Goal: Information Seeking & Learning: Learn about a topic

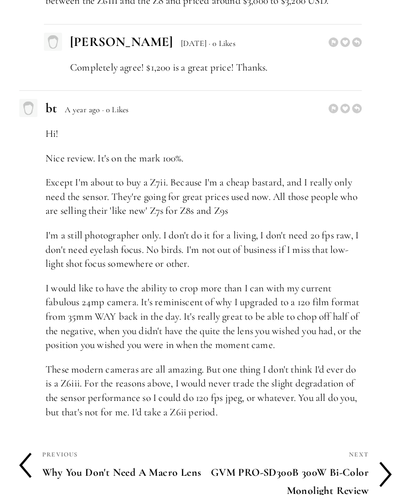
scroll to position [3472, 0]
click at [64, 462] on h4 "Why You Don't Need A Macro Lens" at bounding box center [123, 473] width 163 height 22
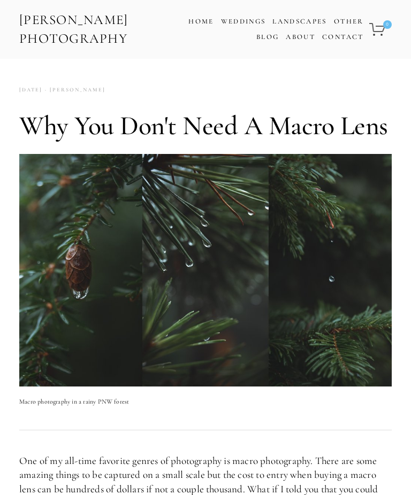
click at [272, 36] on link "Blog" at bounding box center [267, 37] width 22 height 16
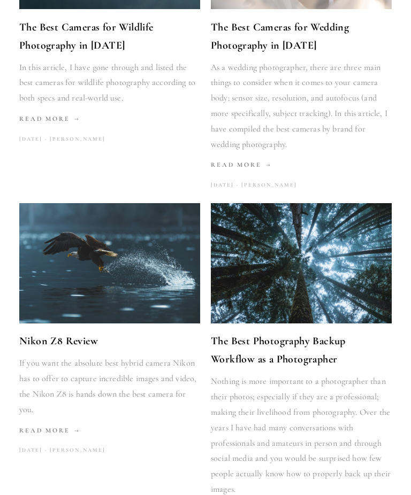
scroll to position [1159, 0]
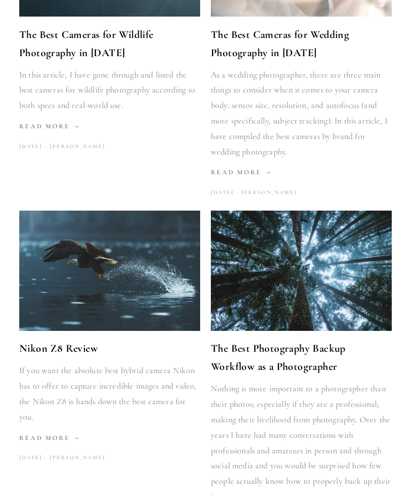
click at [52, 340] on link "Nikon Z8 Review" at bounding box center [109, 349] width 181 height 18
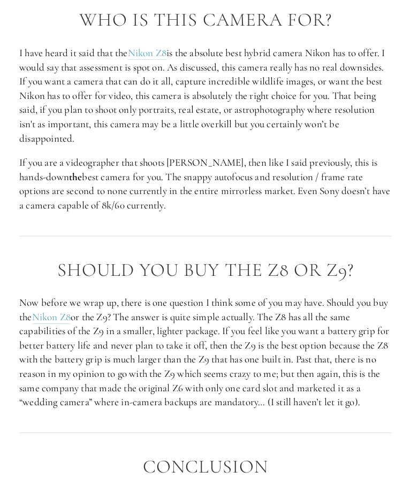
scroll to position [2700, 0]
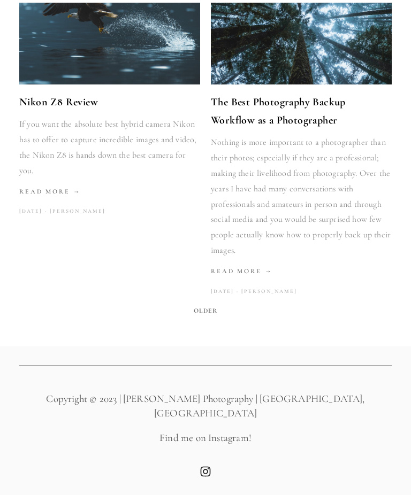
scroll to position [1160, 0]
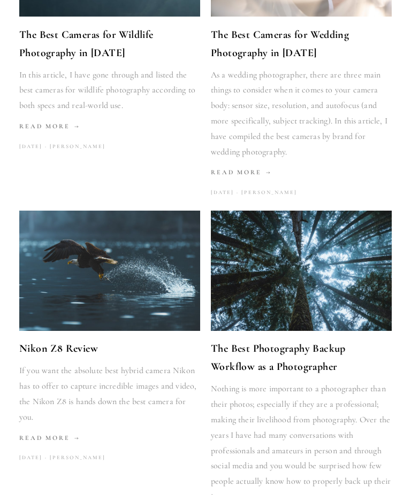
click at [345, 341] on link "The Best Photography Backup Workflow as a Photographer" at bounding box center [301, 358] width 181 height 36
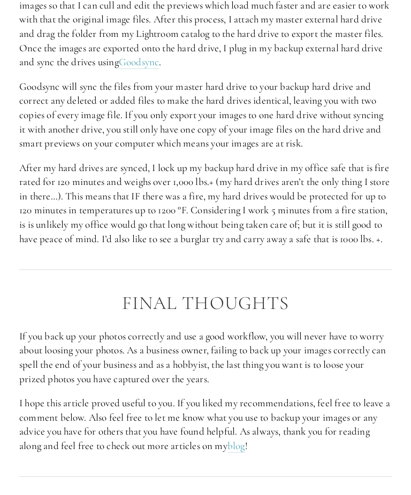
scroll to position [2672, 0]
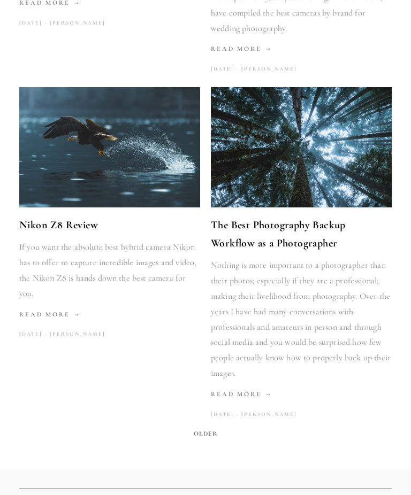
scroll to position [1343, 0]
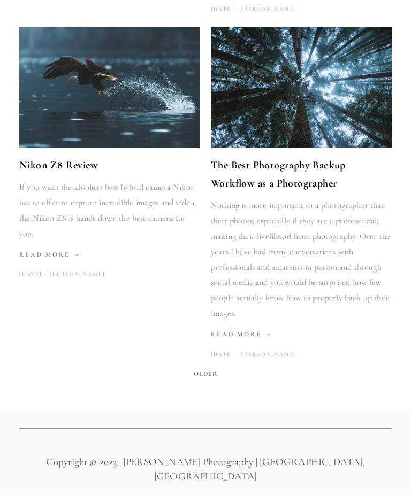
click at [202, 367] on span "Older" at bounding box center [205, 374] width 33 height 15
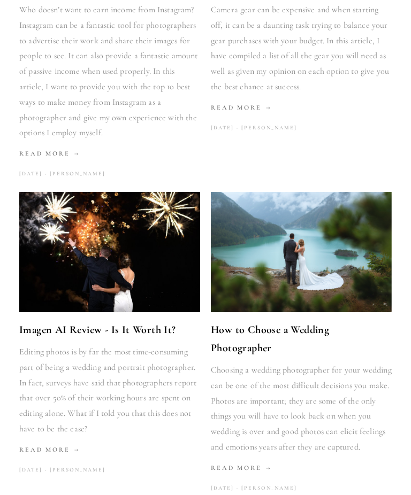
scroll to position [348, 0]
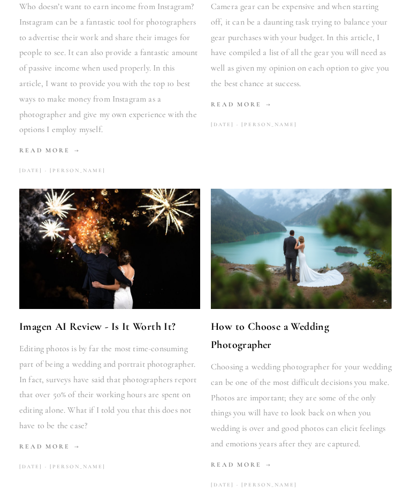
click at [32, 330] on link "Imagen AI Review - Is It Worth It?" at bounding box center [109, 327] width 181 height 18
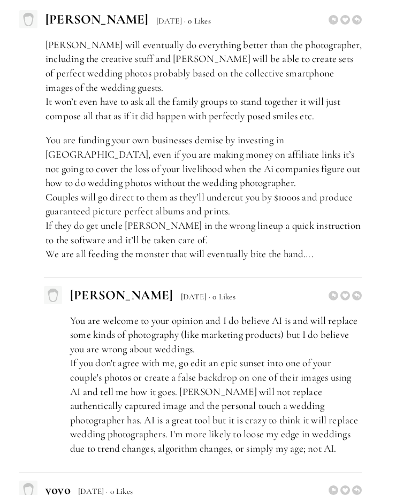
scroll to position [2650, 0]
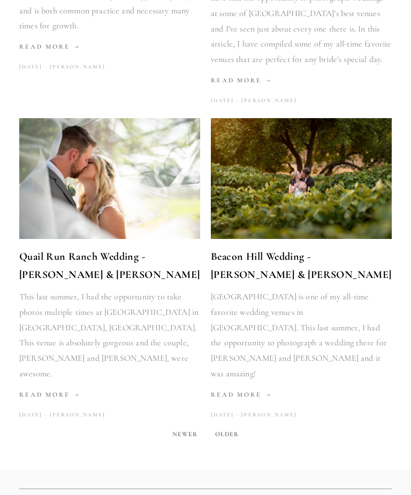
scroll to position [1388, 0]
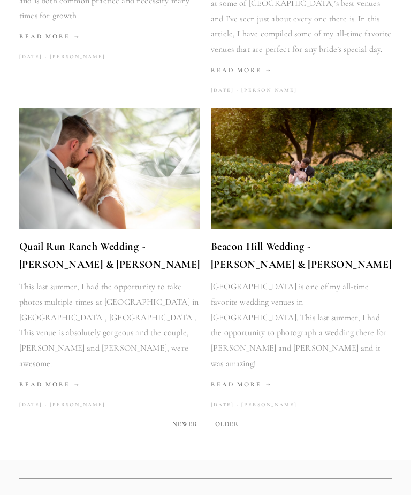
click at [232, 417] on span "Older" at bounding box center [227, 424] width 33 height 15
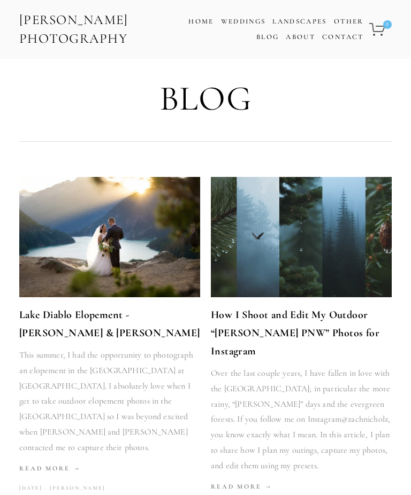
click at [335, 324] on link "How I Shoot and Edit My Outdoor “[PERSON_NAME] PNW” Photos for Instagram" at bounding box center [301, 333] width 181 height 55
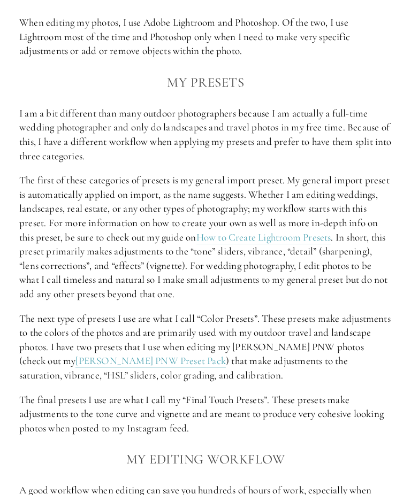
scroll to position [1919, 0]
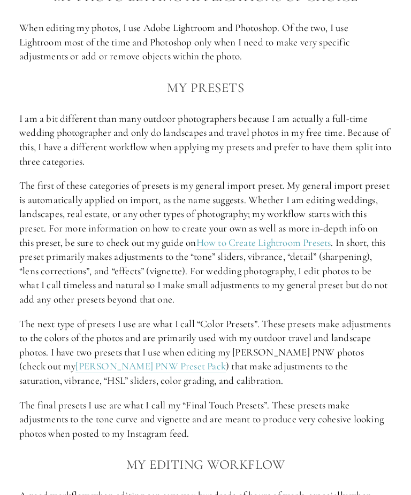
click at [84, 361] on link "[PERSON_NAME] PNW Preset Pack" at bounding box center [150, 367] width 150 height 13
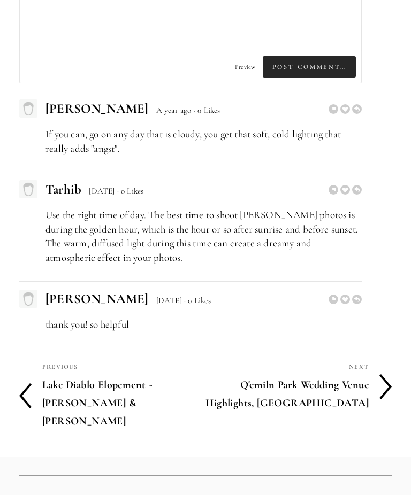
scroll to position [3243, 0]
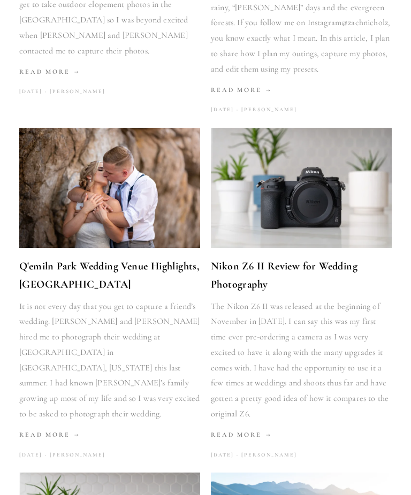
scroll to position [413, 0]
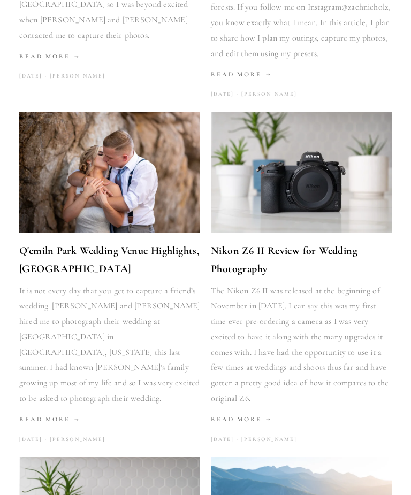
click at [251, 242] on link "Nikon Z6 II Review for Wedding Photography" at bounding box center [301, 260] width 181 height 36
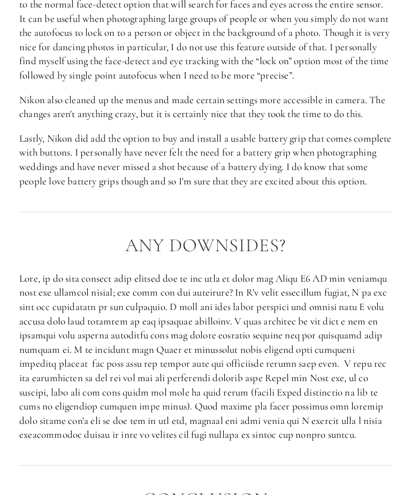
scroll to position [1844, 0]
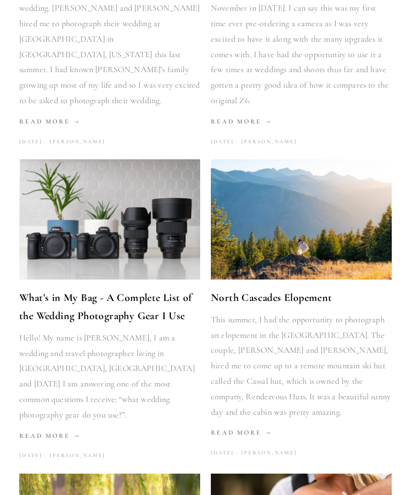
scroll to position [711, 0]
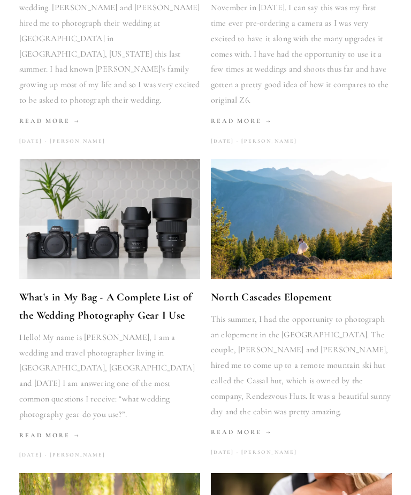
click at [48, 294] on link "What's in My Bag - A Complete List of the Wedding Photography Gear I Use" at bounding box center [109, 306] width 181 height 36
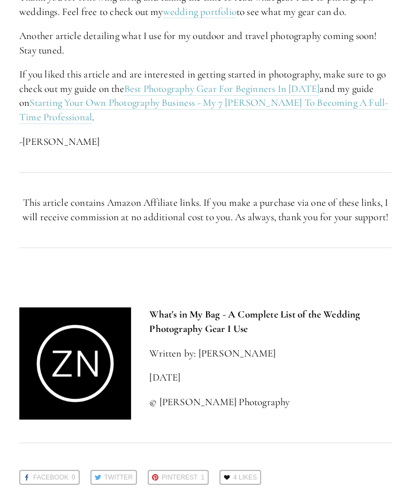
scroll to position [5440, 0]
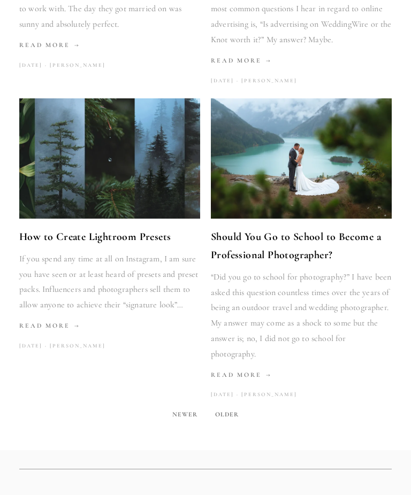
scroll to position [1451, 0]
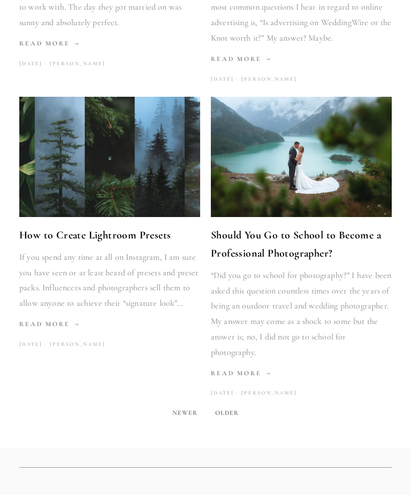
click at [237, 406] on span "Older" at bounding box center [227, 413] width 33 height 15
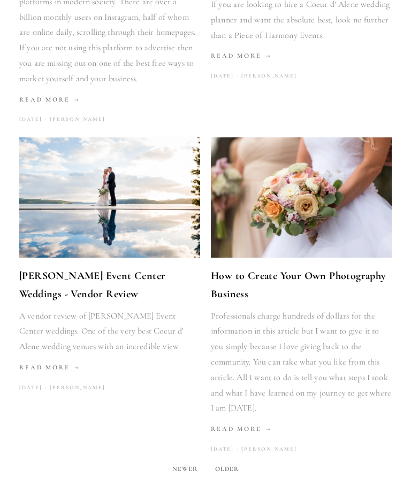
scroll to position [1436, 0]
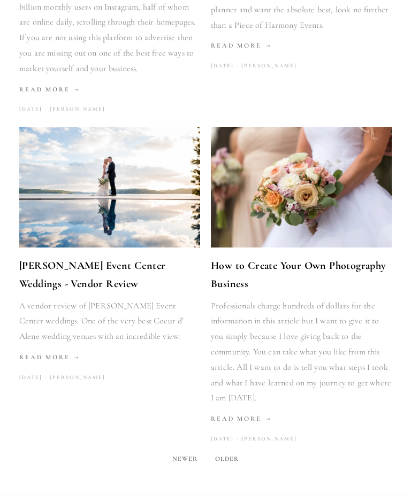
click at [232, 452] on span "Older" at bounding box center [227, 459] width 33 height 15
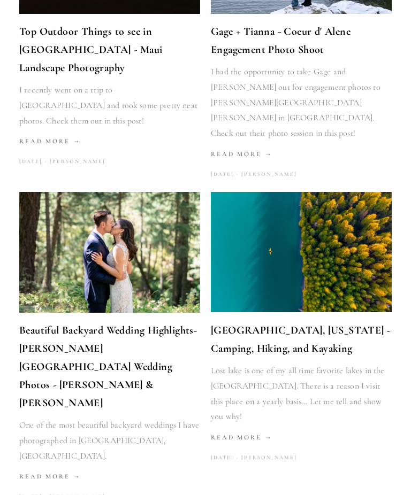
scroll to position [290, 0]
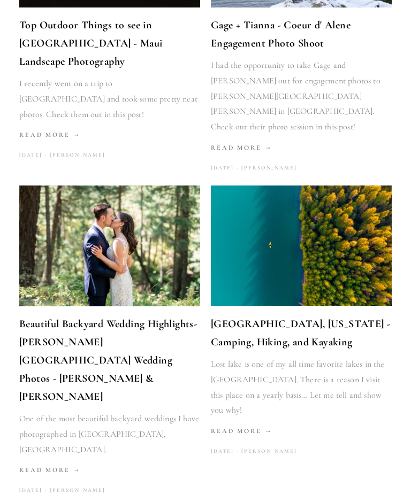
click at [352, 315] on link "Lost Lake, Oregon - Camping, Hiking, and Kayaking" at bounding box center [301, 333] width 181 height 36
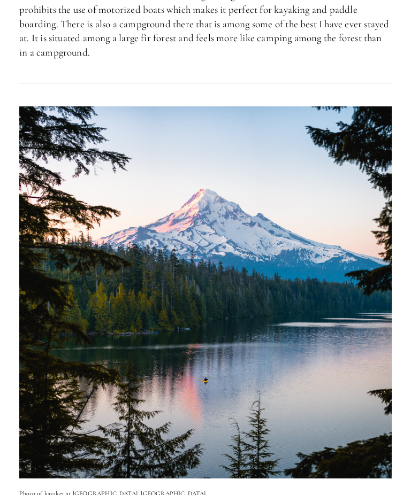
scroll to position [606, 0]
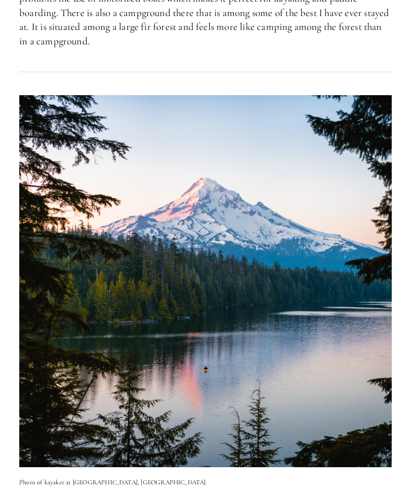
click at [46, 477] on p "Photo of kayaker at Lost Lake, OR" at bounding box center [205, 482] width 372 height 11
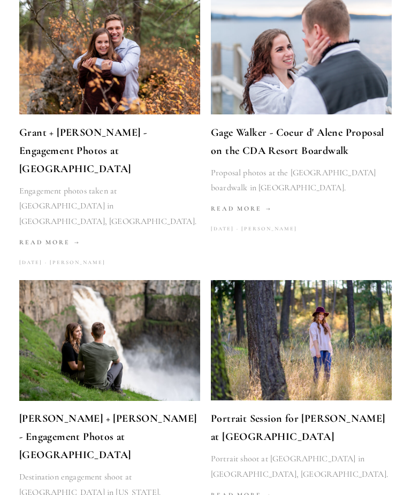
scroll to position [1155, 0]
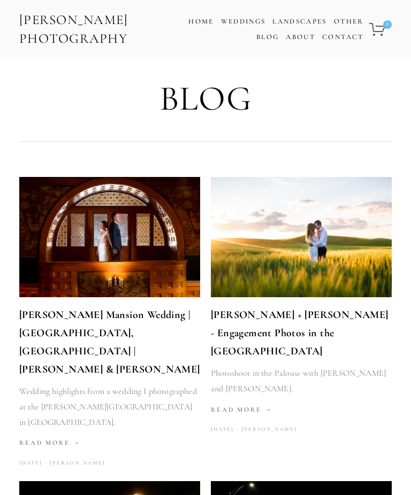
click at [268, 33] on link "Blog" at bounding box center [267, 37] width 22 height 16
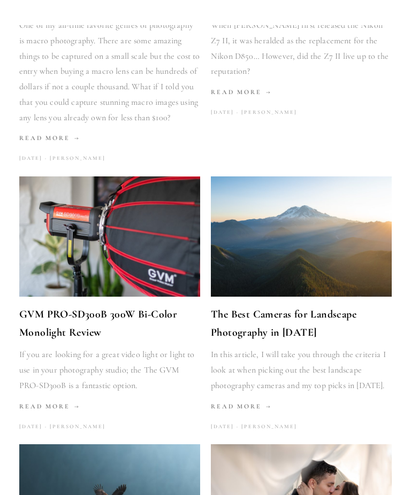
scroll to position [609, 0]
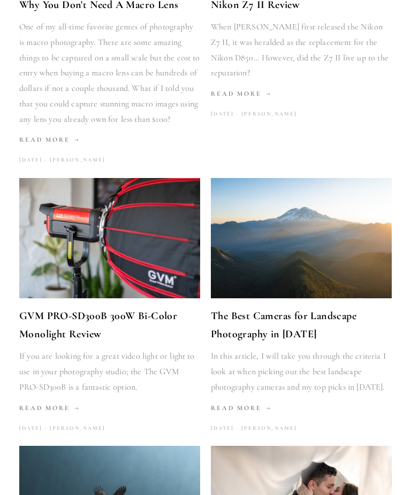
click at [293, 332] on link "The Best Cameras for Landscape Photography in [DATE]" at bounding box center [301, 325] width 181 height 36
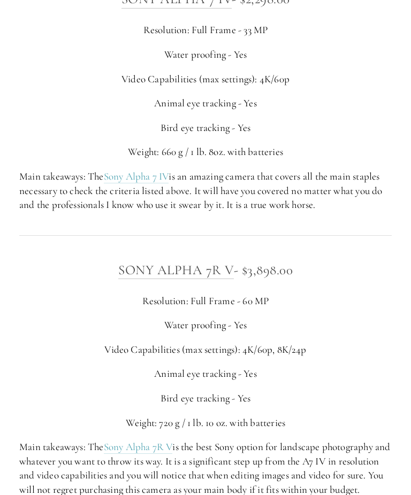
scroll to position [2603, 0]
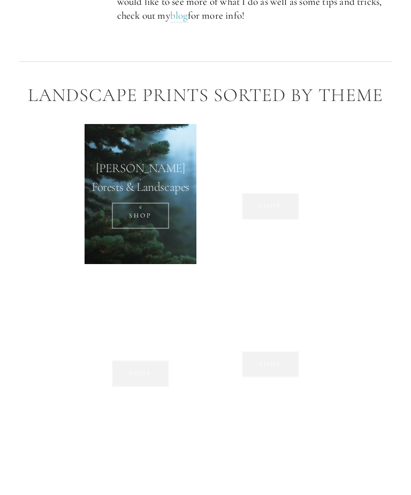
scroll to position [834, 0]
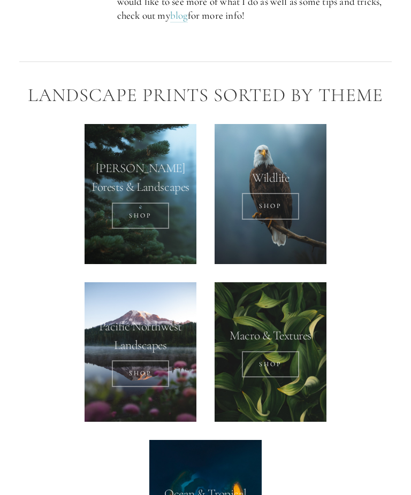
click at [136, 203] on link "SHOP" at bounding box center [140, 216] width 57 height 27
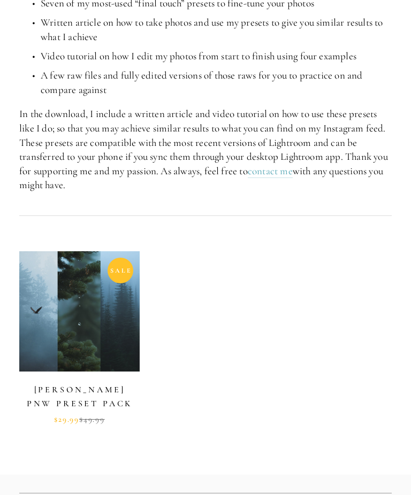
scroll to position [448, 0]
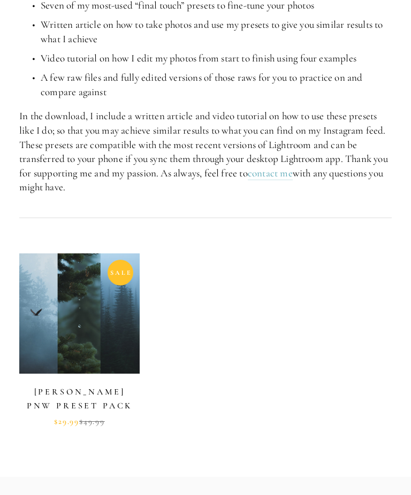
click at [54, 339] on link at bounding box center [79, 340] width 120 height 173
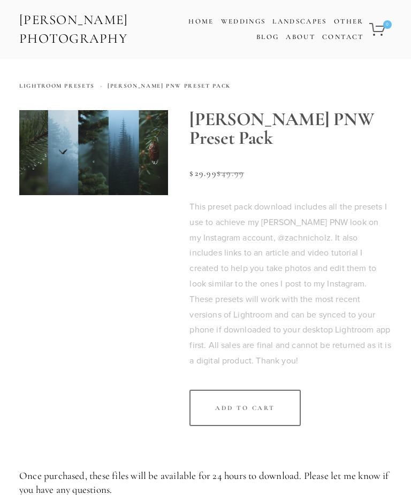
click at [71, 171] on img at bounding box center [93, 152] width 149 height 85
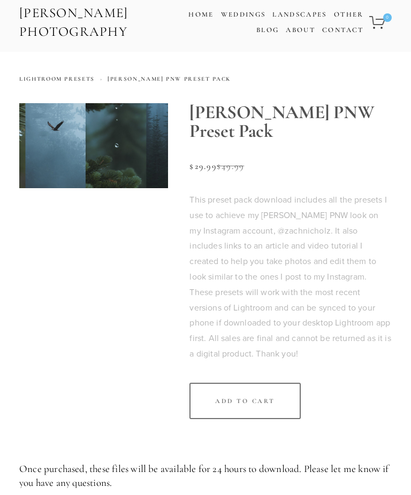
scroll to position [7, 0]
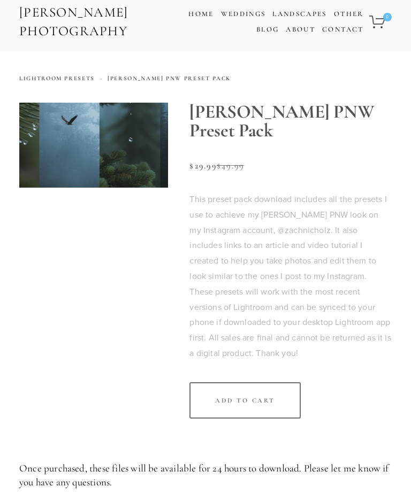
click at [57, 169] on img at bounding box center [93, 145] width 149 height 85
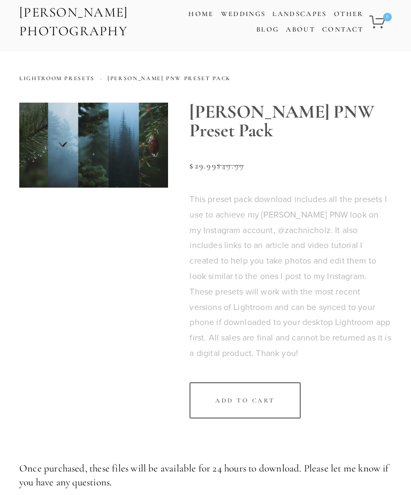
click at [59, 174] on img at bounding box center [93, 145] width 149 height 85
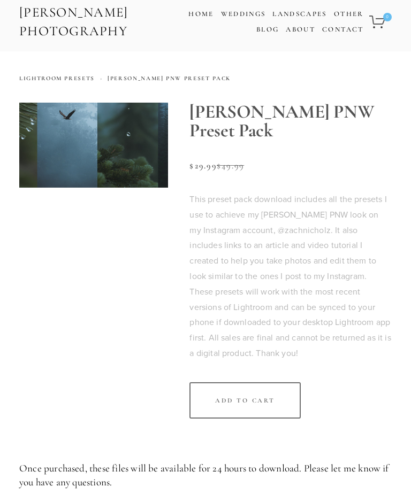
click at [40, 162] on img at bounding box center [93, 145] width 149 height 85
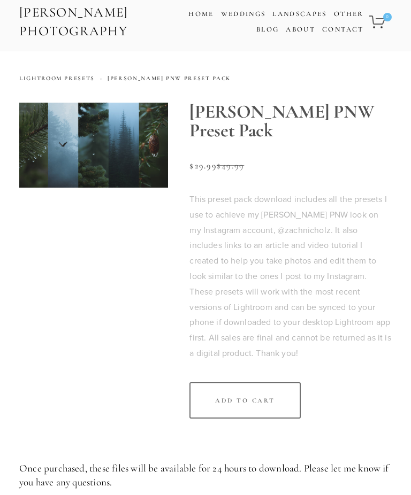
click at [35, 163] on img at bounding box center [93, 145] width 149 height 85
click at [314, 81] on nav "Lightroom Presets [PERSON_NAME] PNW Preset Pack" at bounding box center [205, 88] width 372 height 27
click at [269, 36] on link "Blog" at bounding box center [267, 30] width 22 height 16
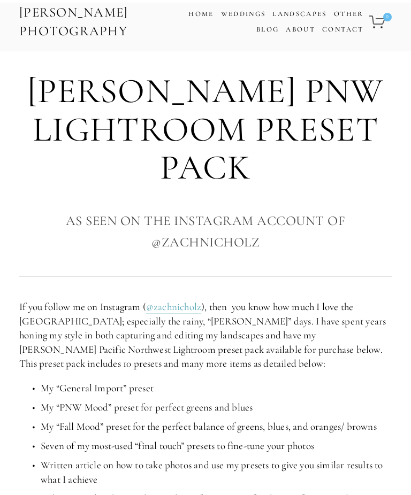
scroll to position [448, 0]
